Goal: Information Seeking & Learning: Learn about a topic

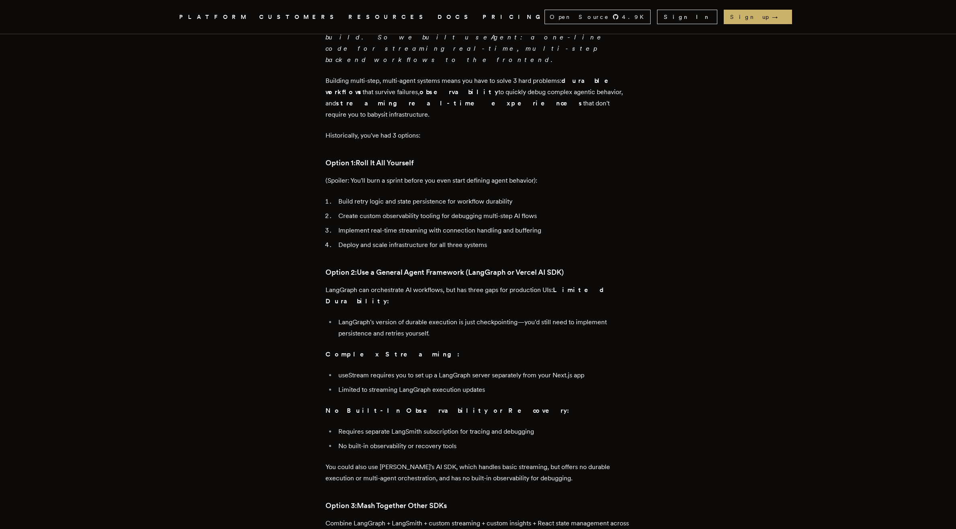
click at [538, 369] on ul "useStream requires you to set up a LangGraph server separately from your Next.j…" at bounding box center [479, 382] width 306 height 26
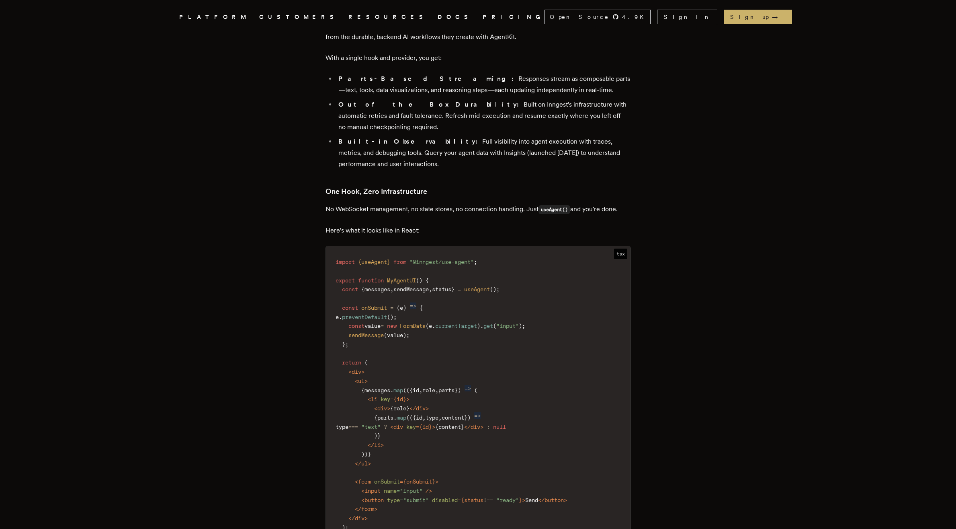
scroll to position [1009, 0]
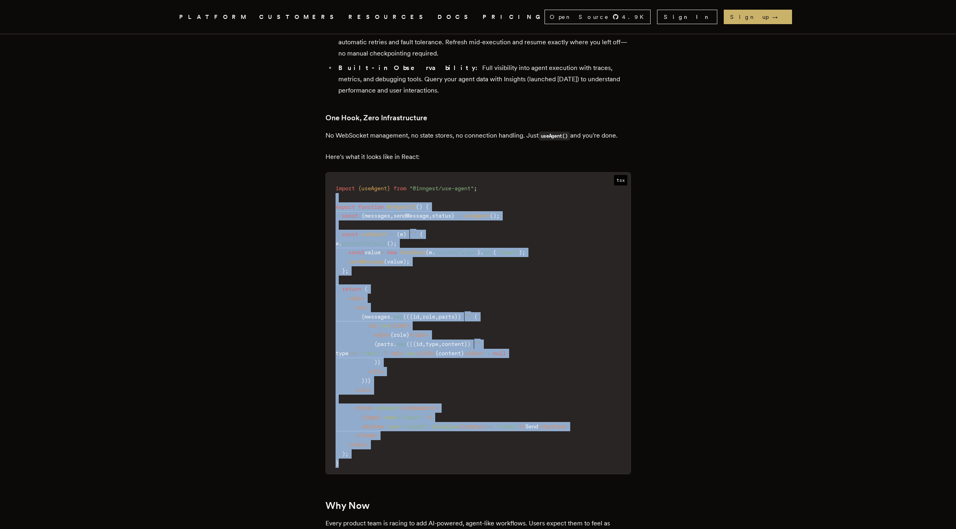
drag, startPoint x: 425, startPoint y: 145, endPoint x: 470, endPoint y: 411, distance: 270.3
click at [470, 412] on code "import { useAgent } from "@inngest/use-agent" ; export function MyAgentUI ( ) {…" at bounding box center [478, 325] width 305 height 296
click at [470, 409] on code "import { useAgent } from "@inngest/use-agent" ; export function MyAgentUI ( ) {…" at bounding box center [478, 325] width 305 height 296
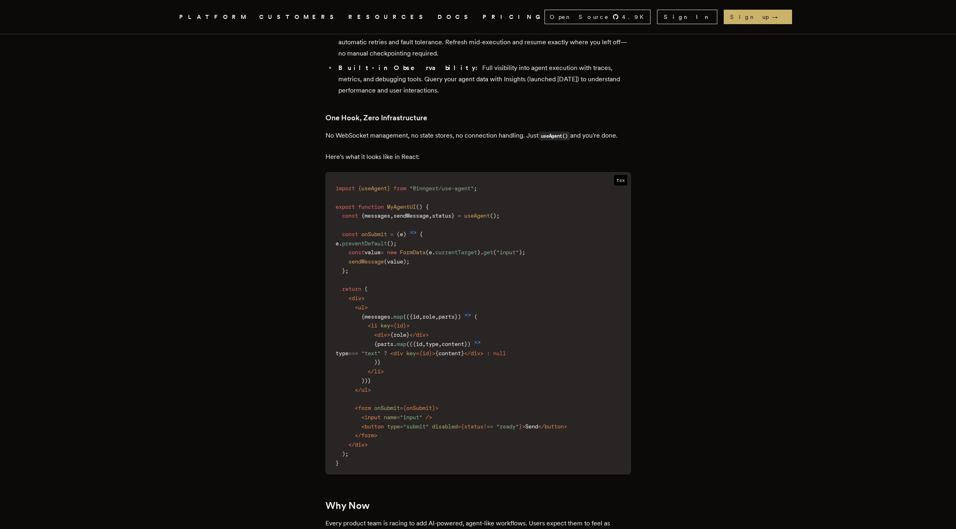
drag, startPoint x: 411, startPoint y: 162, endPoint x: 445, endPoint y: 401, distance: 241.2
click at [445, 401] on code "import { useAgent } from "@inngest/use-agent" ; export function MyAgentUI ( ) {…" at bounding box center [478, 325] width 305 height 296
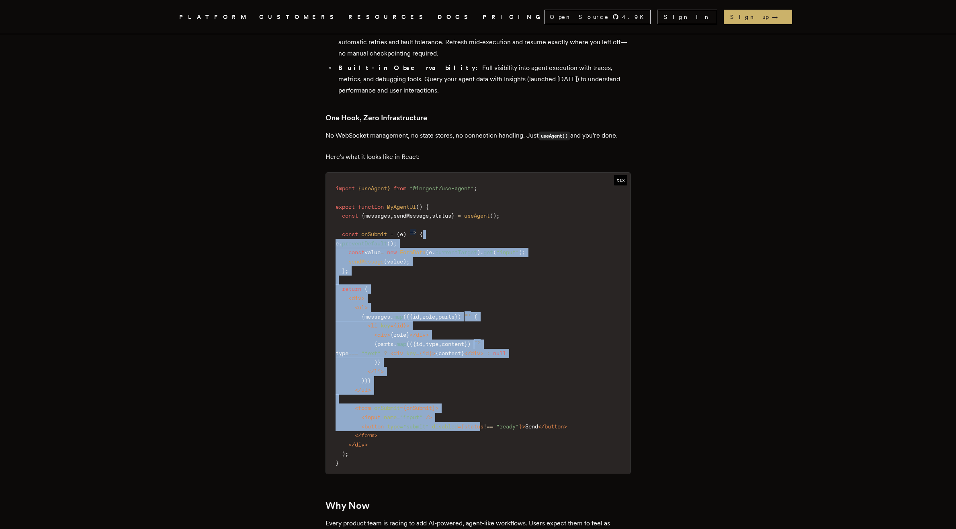
drag, startPoint x: 491, startPoint y: 365, endPoint x: 514, endPoint y: 172, distance: 194.7
click at [514, 177] on code "import { useAgent } from "@inngest/use-agent" ; export function MyAgentUI ( ) {…" at bounding box center [478, 325] width 305 height 296
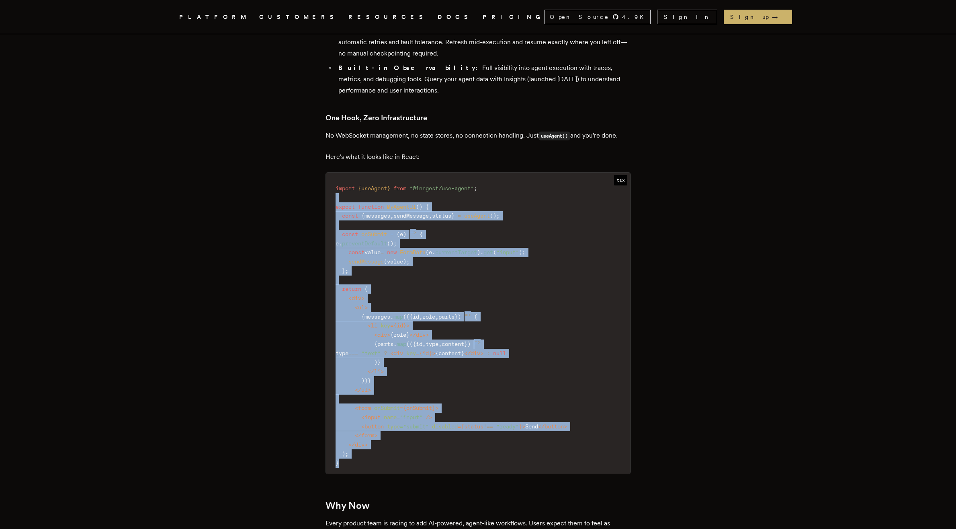
drag, startPoint x: 511, startPoint y: 143, endPoint x: 512, endPoint y: 412, distance: 269.0
click at [512, 412] on code "import { useAgent } from "@inngest/use-agent" ; export function MyAgentUI ( ) {…" at bounding box center [478, 325] width 305 height 296
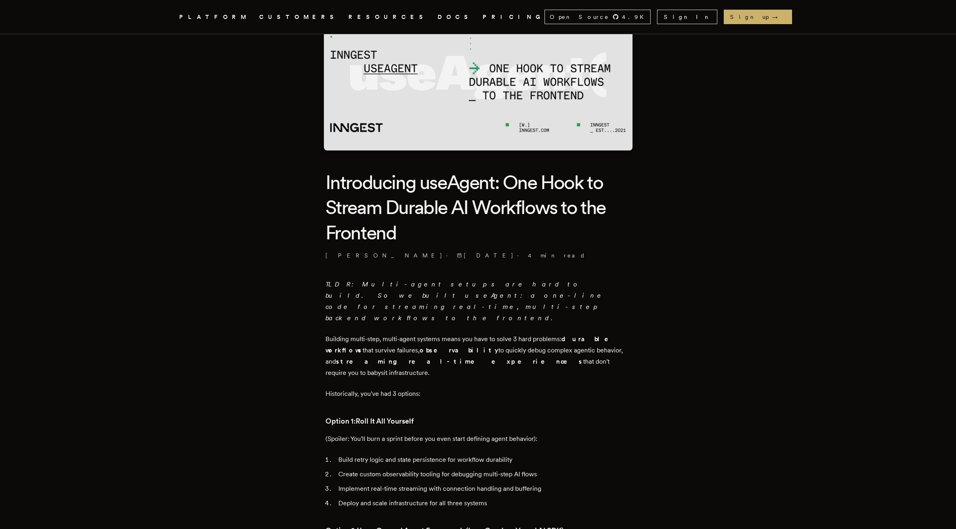
scroll to position [132, 0]
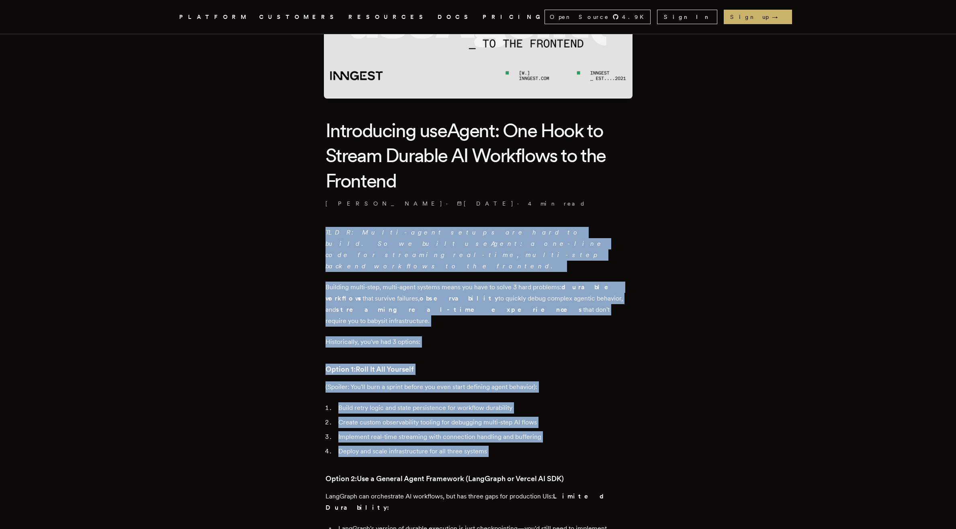
drag, startPoint x: 402, startPoint y: 223, endPoint x: 550, endPoint y: 435, distance: 258.7
